Goal: Find contact information: Find contact information

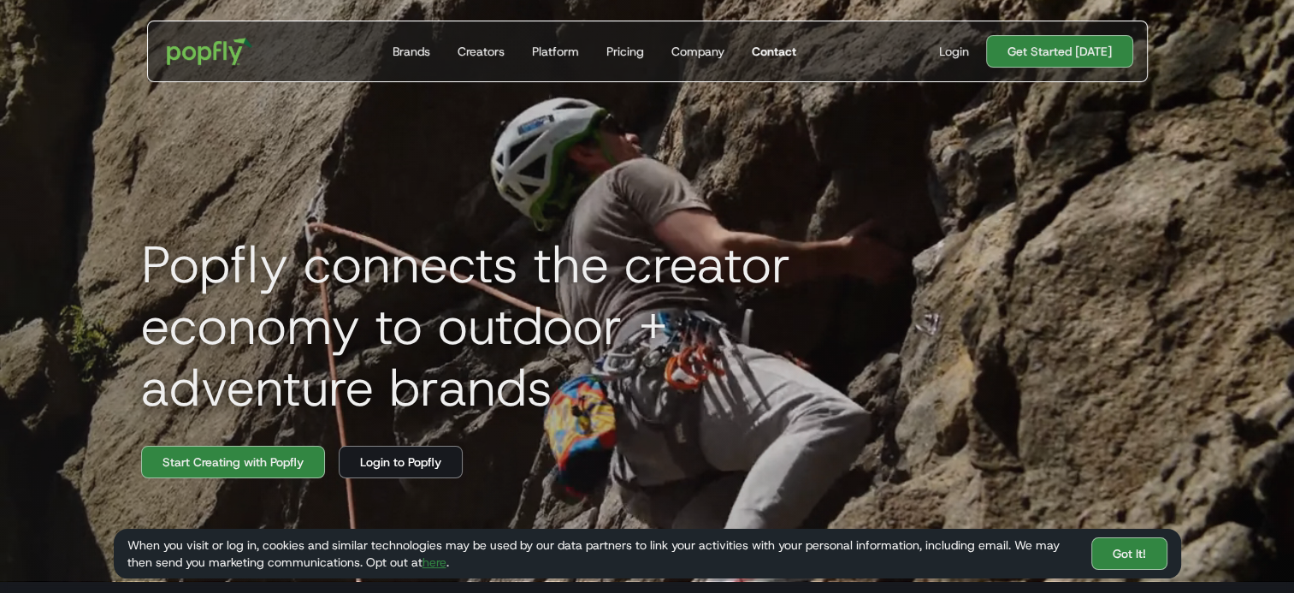
click at [763, 55] on div "Contact" at bounding box center [774, 51] width 44 height 17
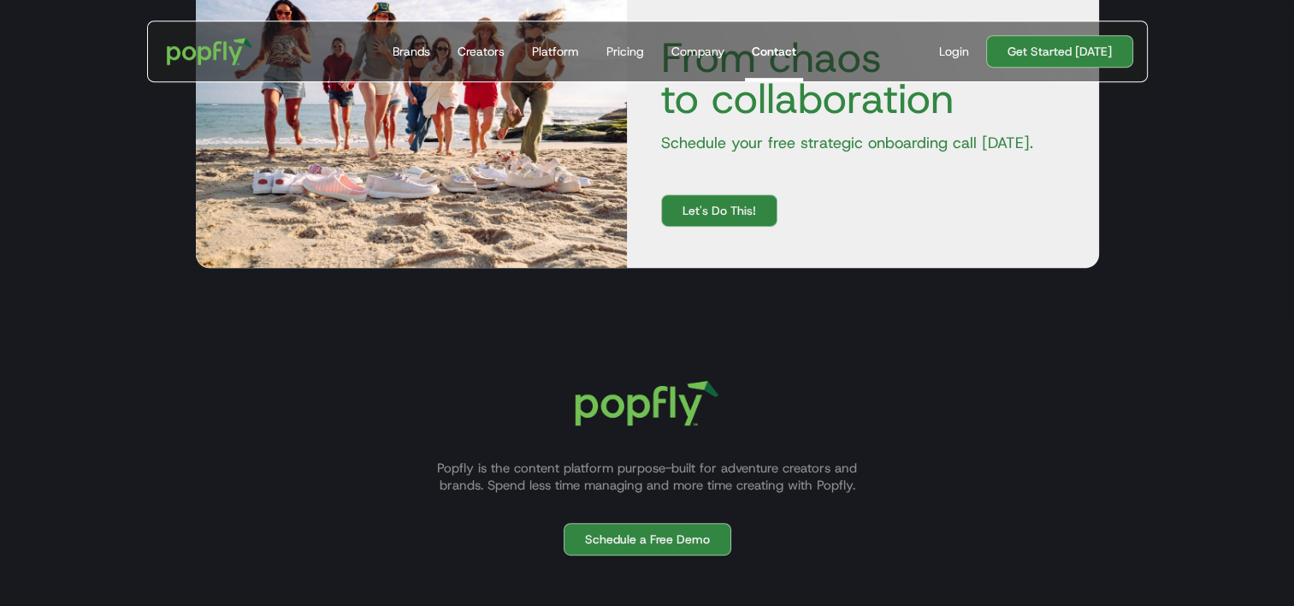
scroll to position [958, 0]
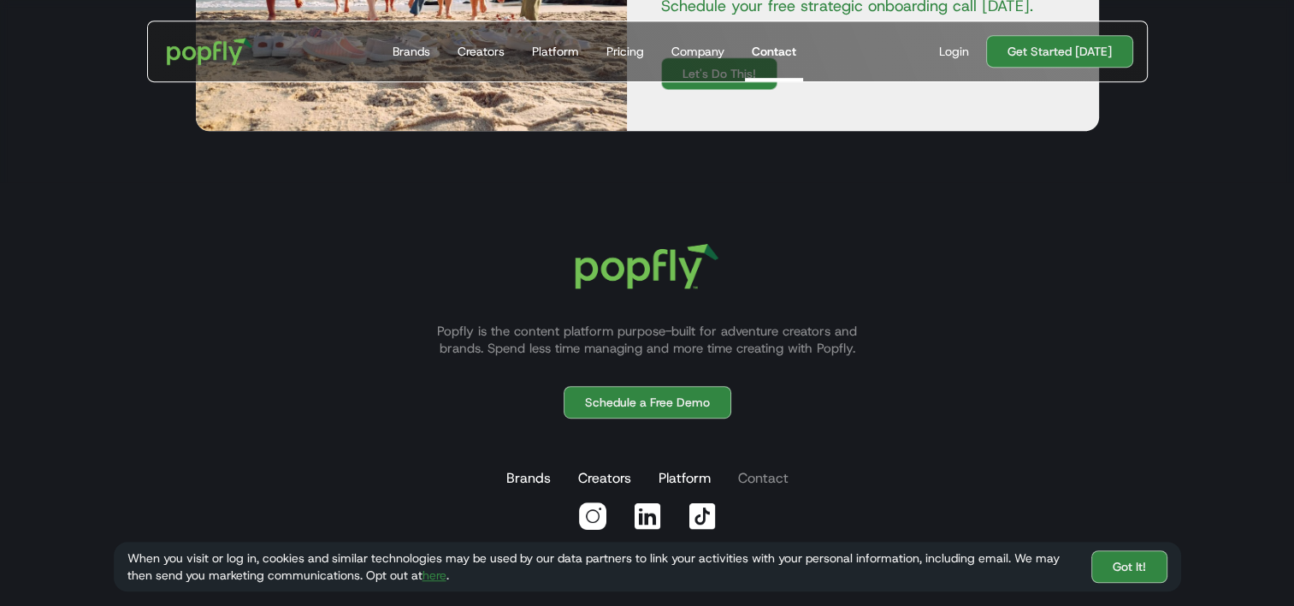
click at [760, 482] on link "Contact" at bounding box center [763, 478] width 57 height 34
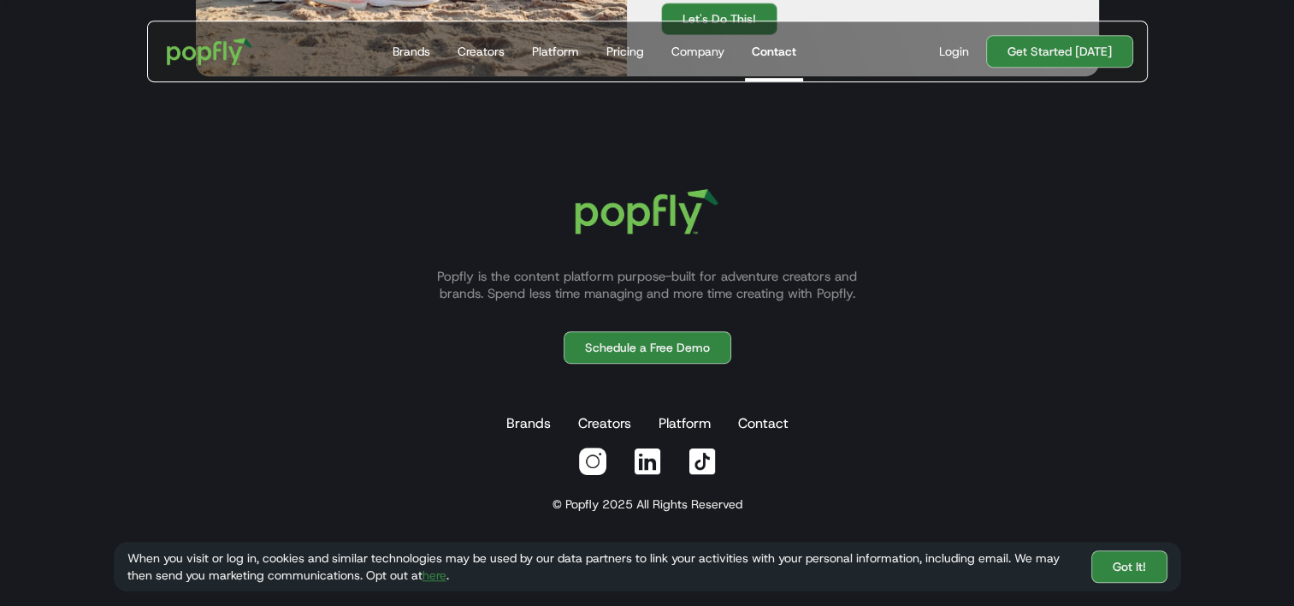
scroll to position [1023, 0]
